Goal: Information Seeking & Learning: Learn about a topic

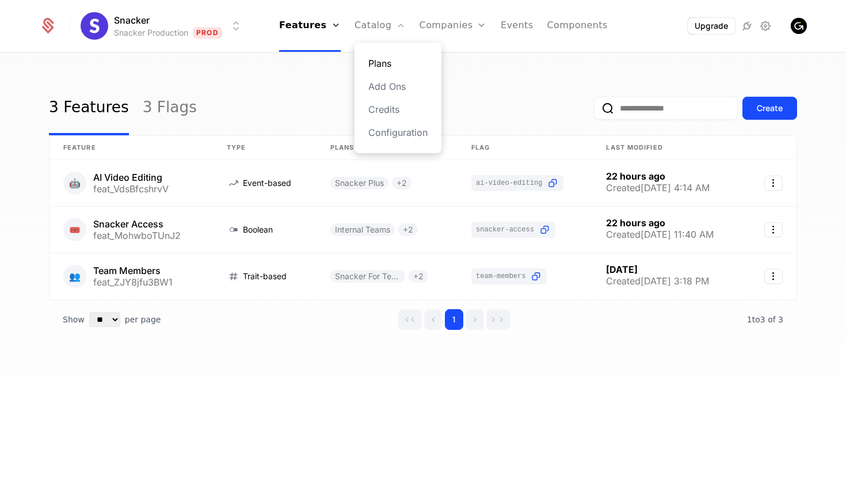
click at [384, 58] on link "Plans" at bounding box center [397, 63] width 59 height 14
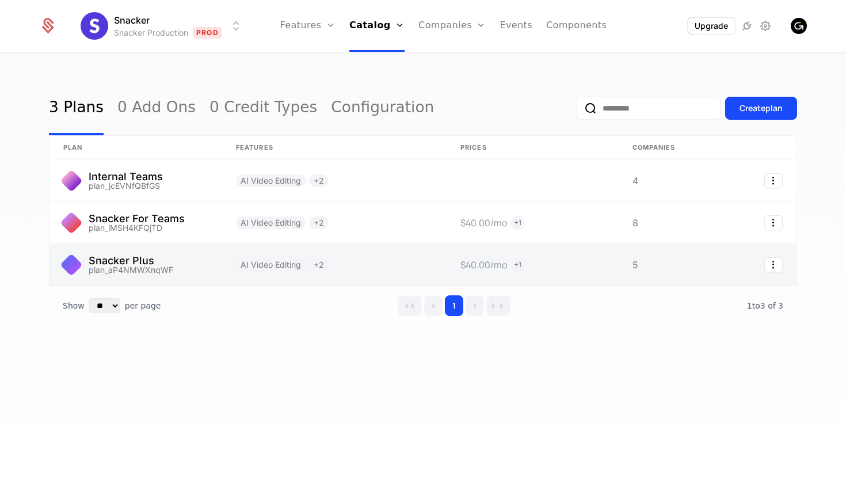
click at [123, 261] on link at bounding box center [135, 264] width 173 height 41
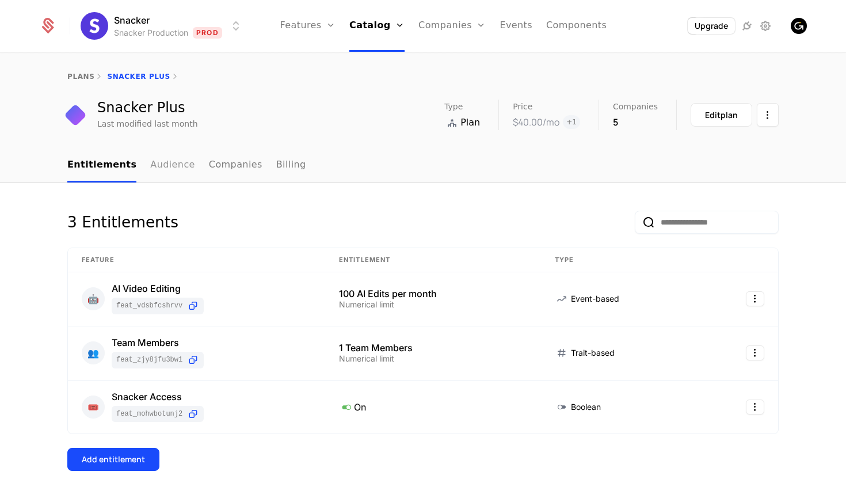
click at [163, 163] on link "Audience" at bounding box center [172, 165] width 45 height 34
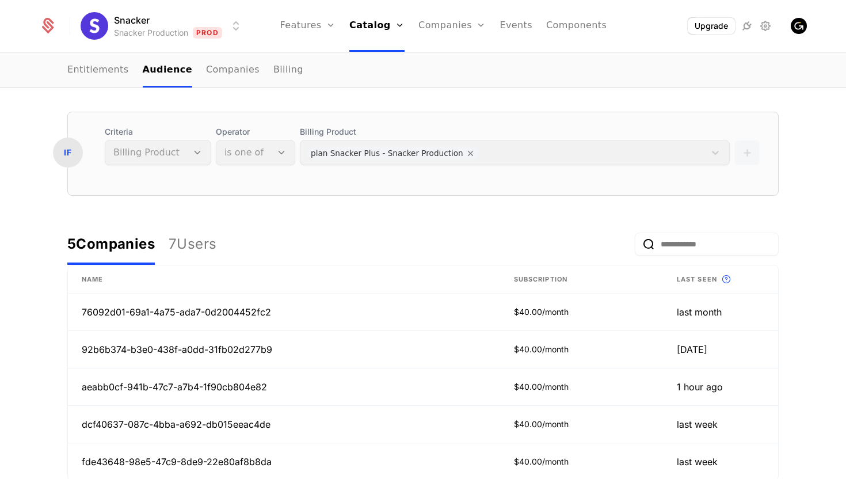
scroll to position [188, 0]
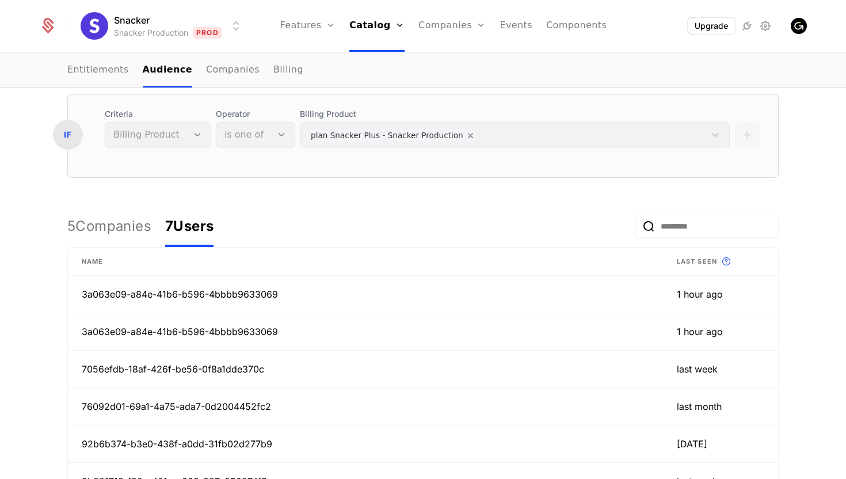
click at [189, 225] on div "7 Users" at bounding box center [189, 226] width 48 height 18
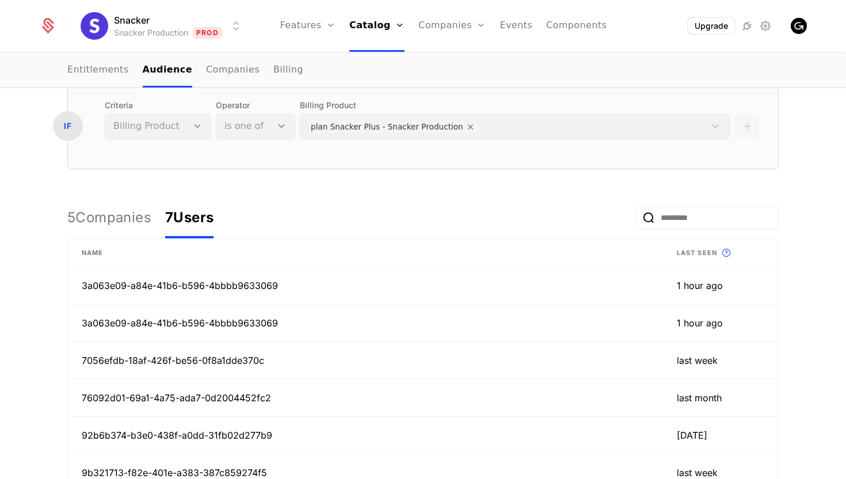
scroll to position [197, 0]
click at [116, 219] on div "5 Companies" at bounding box center [109, 217] width 84 height 18
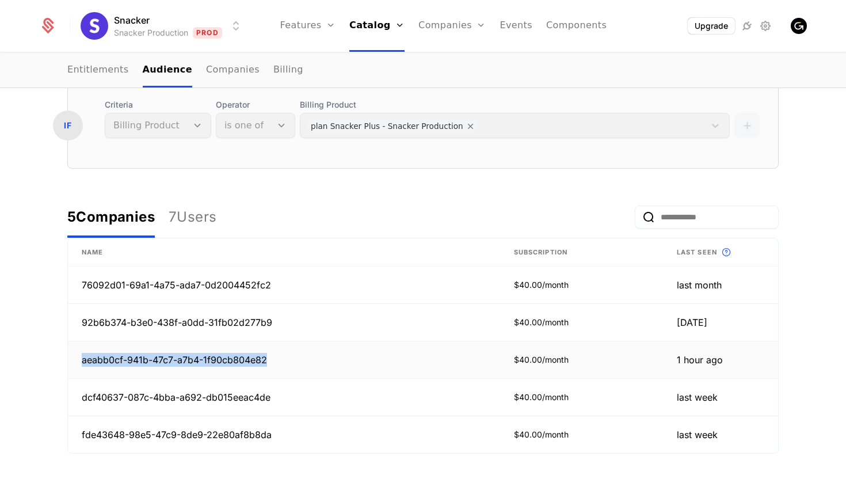
drag, startPoint x: 270, startPoint y: 362, endPoint x: 81, endPoint y: 358, distance: 189.3
click at [81, 358] on td "aeabb0cf-941b-47c7-a7b4-1f90cb804e82" at bounding box center [284, 359] width 432 height 37
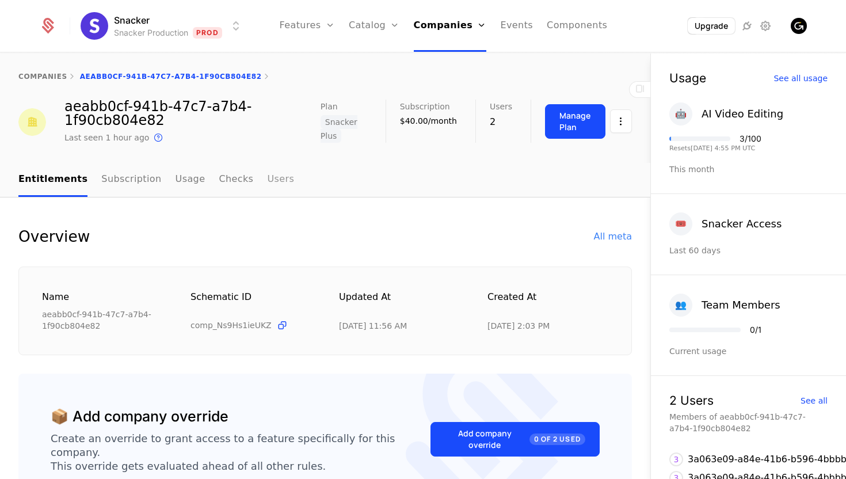
click at [267, 181] on link "Users" at bounding box center [280, 180] width 27 height 34
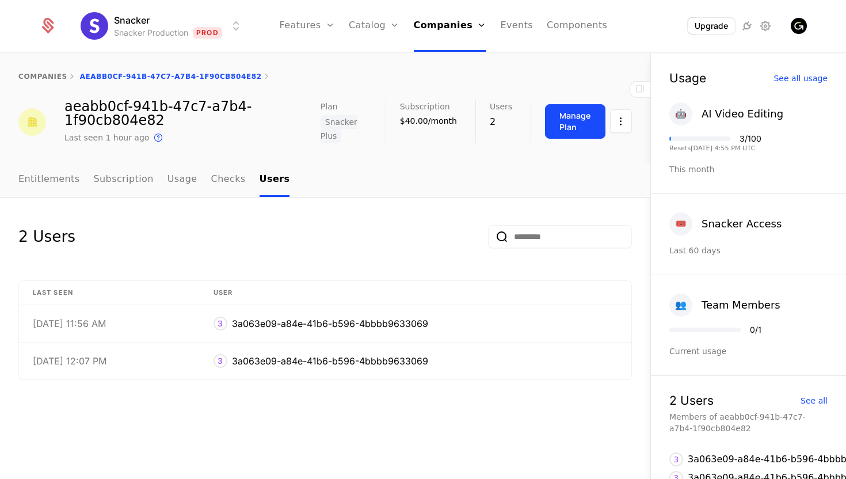
click at [36, 70] on div "companies aeabb0cf-941b-47c7-a7b4-1f90cb804e82" at bounding box center [325, 76] width 650 height 46
click at [36, 72] on div "companies" at bounding box center [42, 76] width 49 height 9
click at [45, 80] on link "companies" at bounding box center [42, 76] width 49 height 8
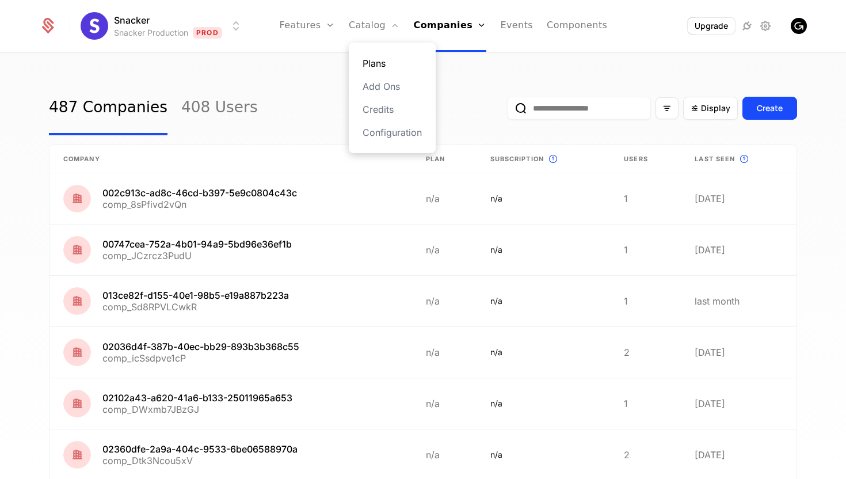
click at [377, 66] on link "Plans" at bounding box center [391, 63] width 59 height 14
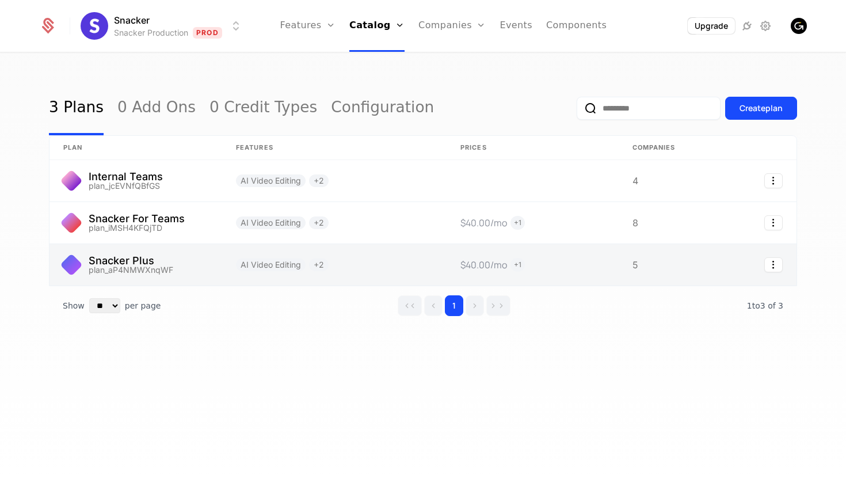
click at [132, 258] on link at bounding box center [135, 264] width 173 height 41
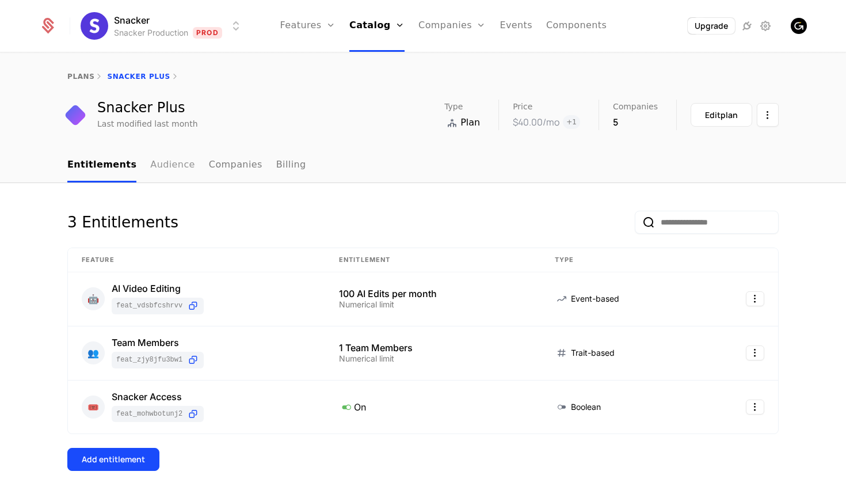
click at [152, 165] on link "Audience" at bounding box center [172, 165] width 45 height 34
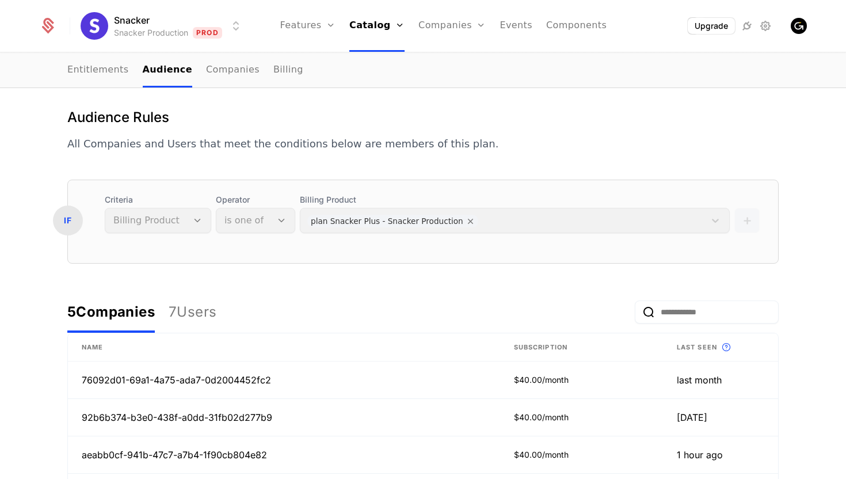
scroll to position [207, 0]
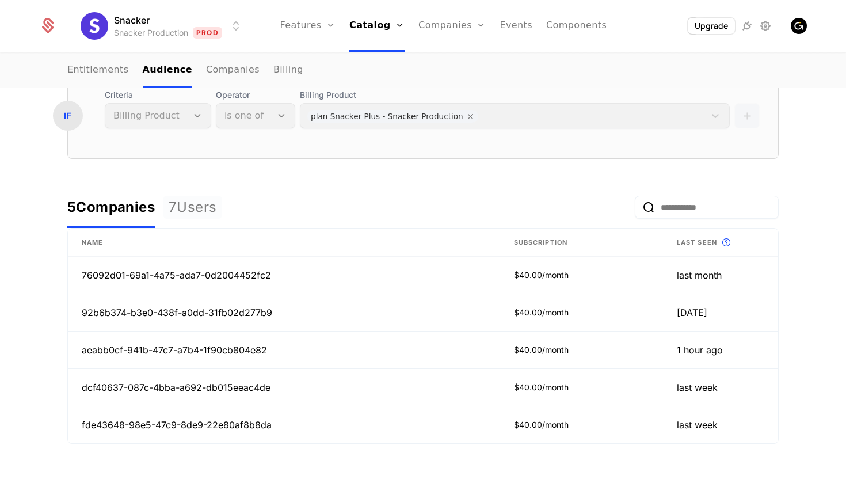
click at [212, 208] on div "7 Users" at bounding box center [193, 207] width 48 height 18
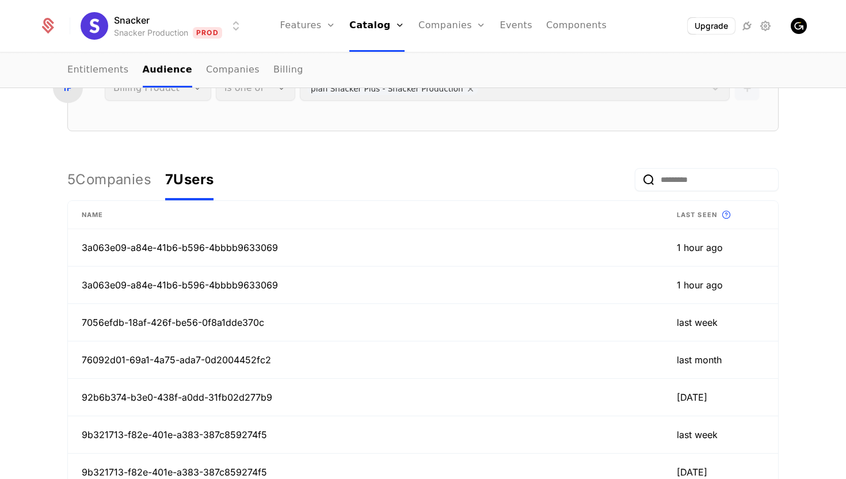
scroll to position [236, 0]
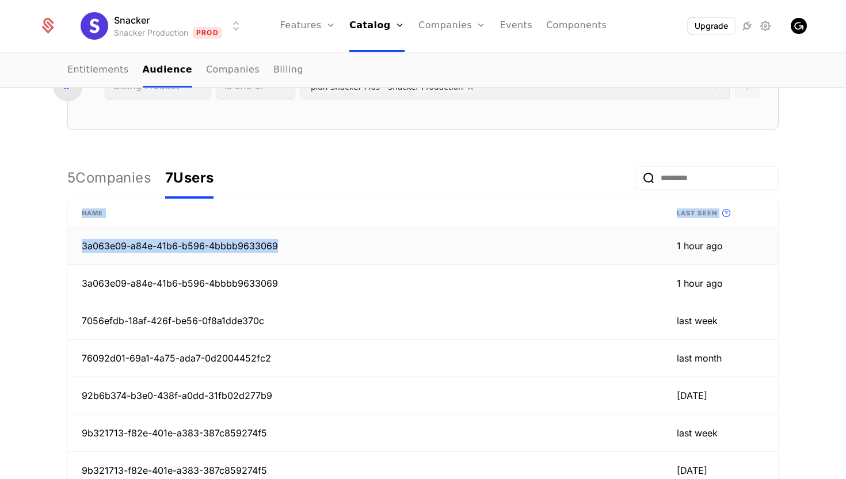
drag, startPoint x: 32, startPoint y: 243, endPoint x: 278, endPoint y: 248, distance: 246.8
click at [278, 248] on div "Audience Rules All Companies and Users that meet the conditions below are membe…" at bounding box center [423, 269] width 846 height 644
copy table "Name Last seen This is the date a track or identify event associated with a use…"
click at [279, 248] on td "3a063e09-a84e-41b6-b596-4bbbb9633069" at bounding box center [365, 245] width 595 height 37
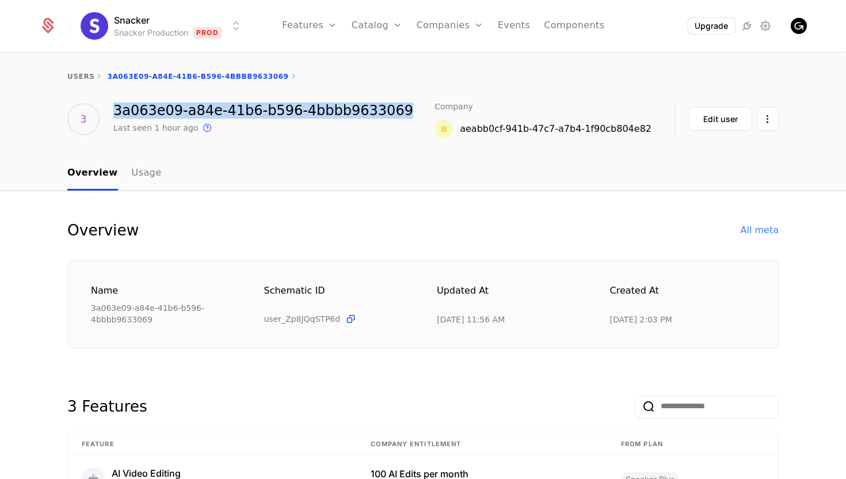
drag, startPoint x: 403, startPoint y: 113, endPoint x: 114, endPoint y: 111, distance: 288.2
click at [114, 111] on div "3 3a063e09-a84e-41b6-b596-4bbbb9633069 Last seen 1 hour ago This is the date a …" at bounding box center [422, 119] width 711 height 39
copy div "3a063e09-a84e-41b6-b596-4bbbb9633069"
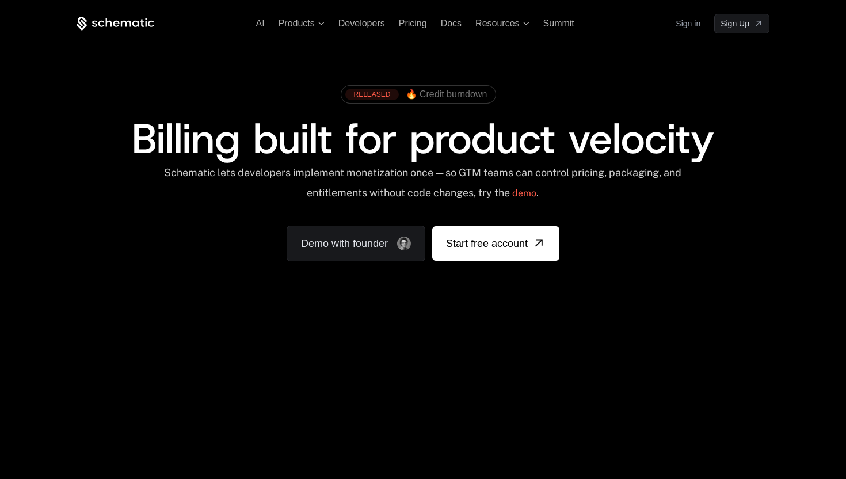
click at [684, 20] on link "Sign in" at bounding box center [687, 23] width 25 height 18
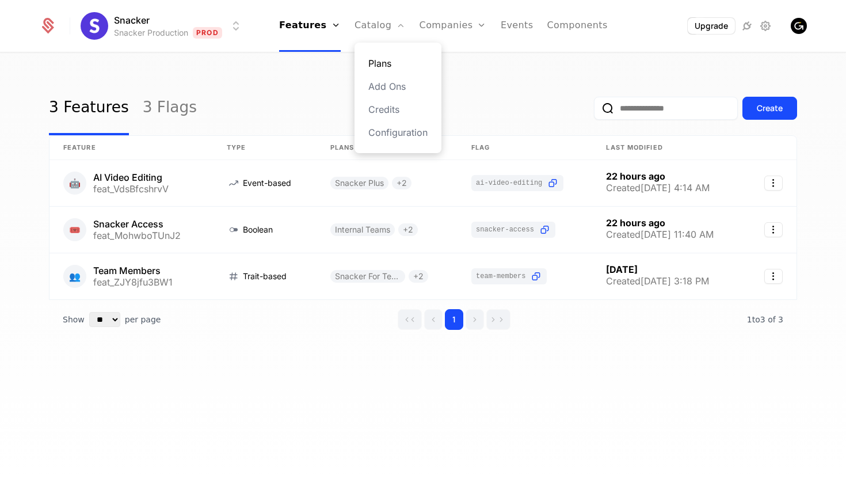
click at [387, 65] on link "Plans" at bounding box center [397, 63] width 59 height 14
